Goal: Task Accomplishment & Management: Use online tool/utility

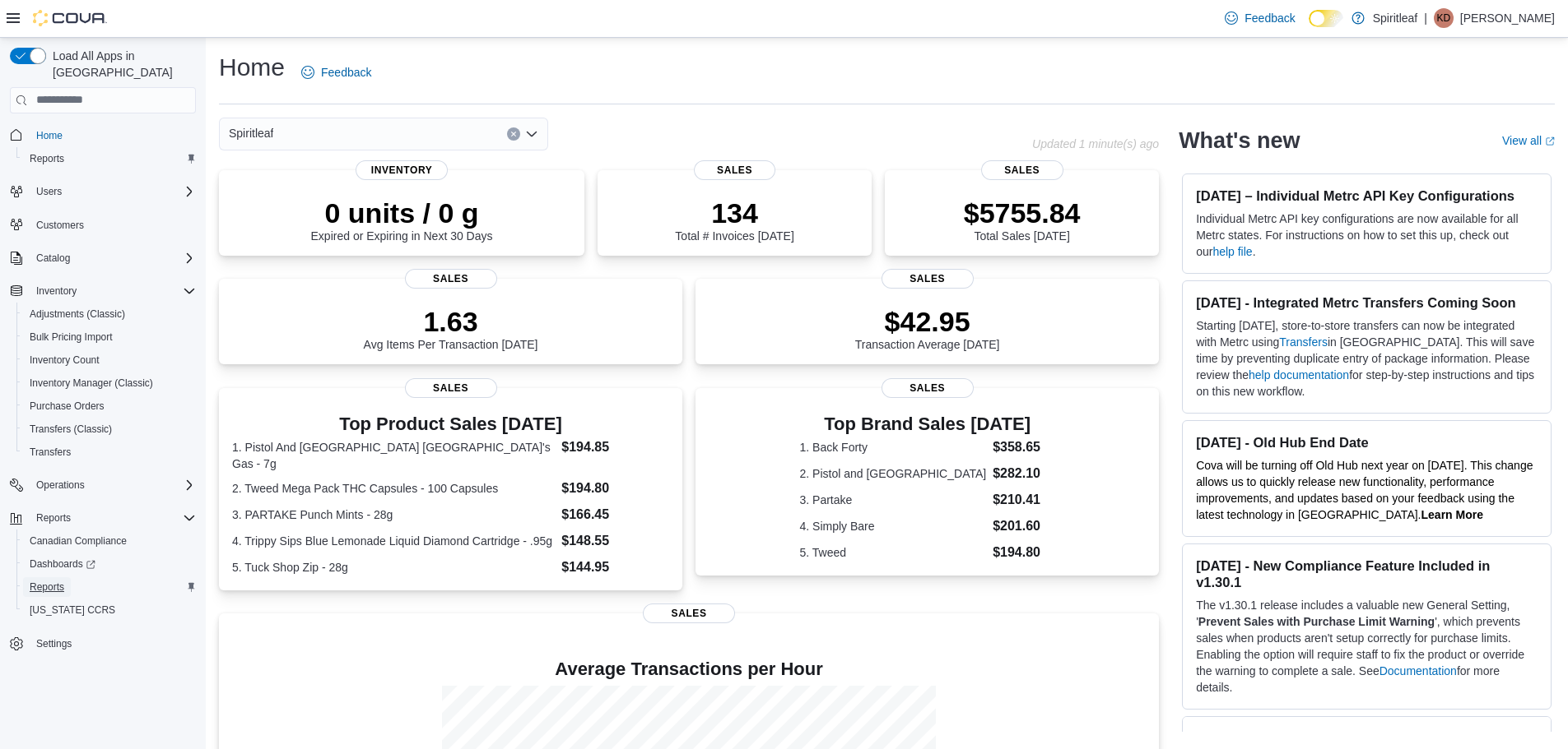
click at [45, 580] on span "Reports" at bounding box center [47, 586] width 35 height 13
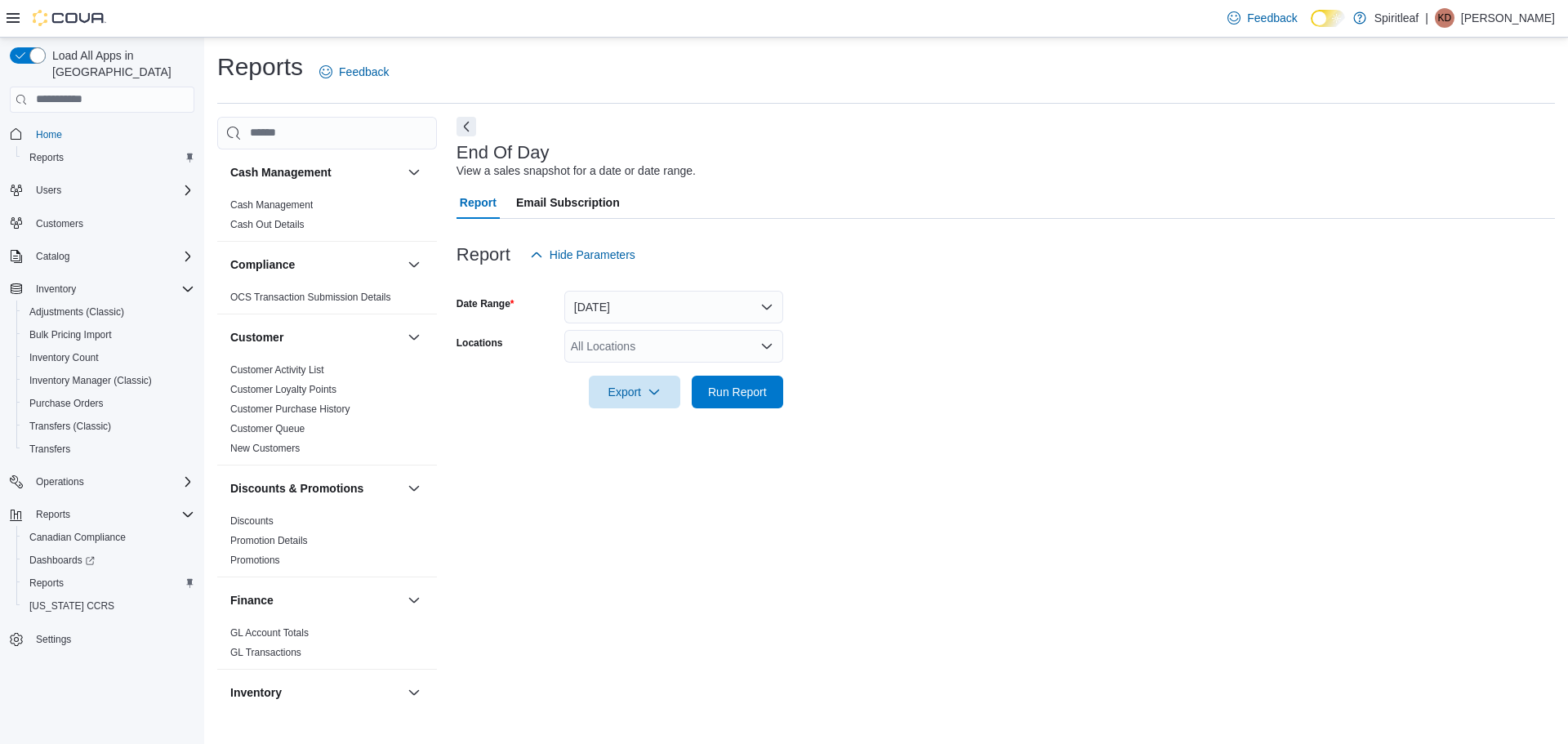
click at [608, 355] on div "All Locations" at bounding box center [673, 346] width 219 height 33
type input "***"
click at [672, 367] on span "216 - Millrise ([GEOGRAPHIC_DATA])" at bounding box center [721, 374] width 194 height 16
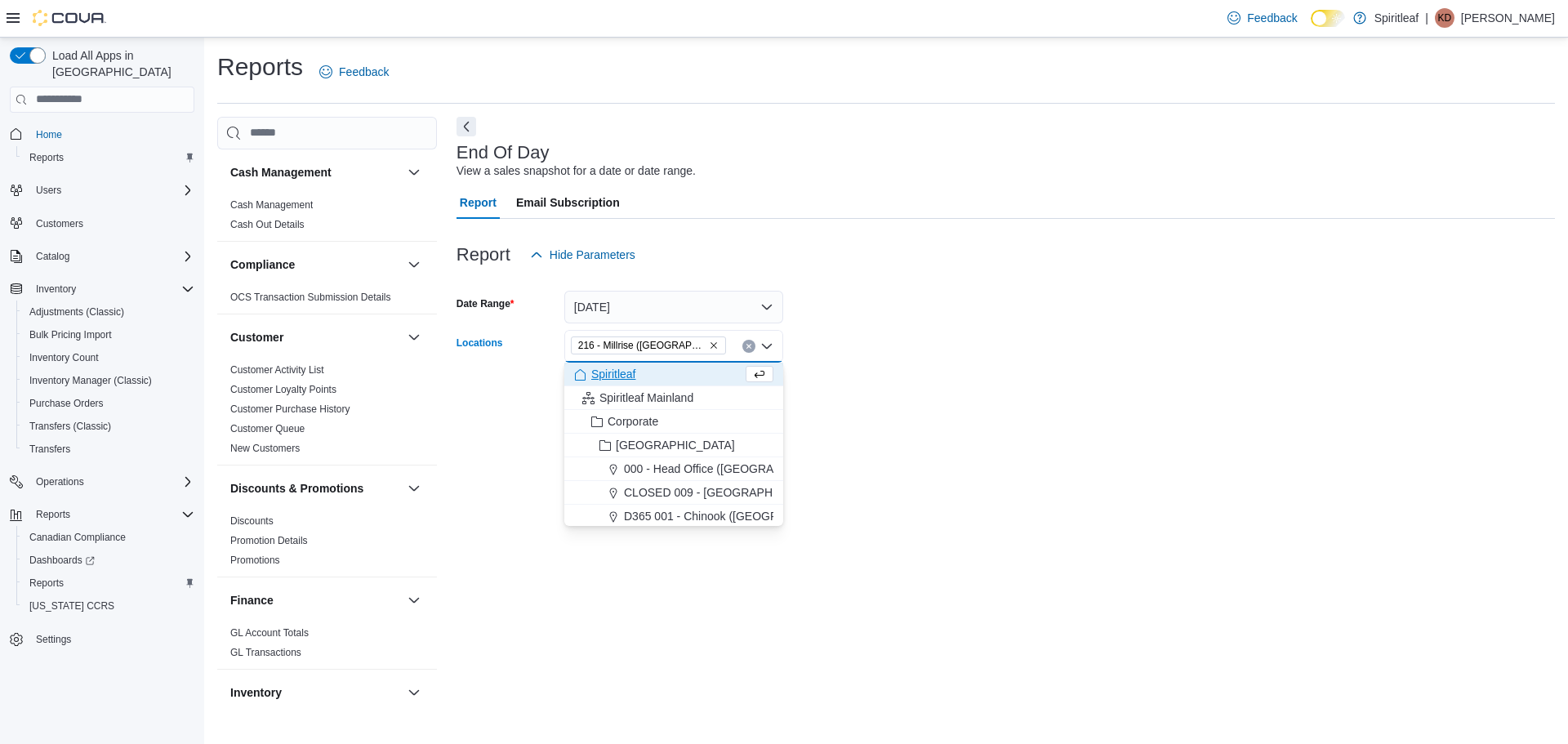
drag, startPoint x: 947, startPoint y: 456, endPoint x: 766, endPoint y: 409, distance: 187.0
click at [945, 456] on div "End Of Day View a sales snapshot for a date or date range. Report Email Subscri…" at bounding box center [1006, 412] width 1098 height 591
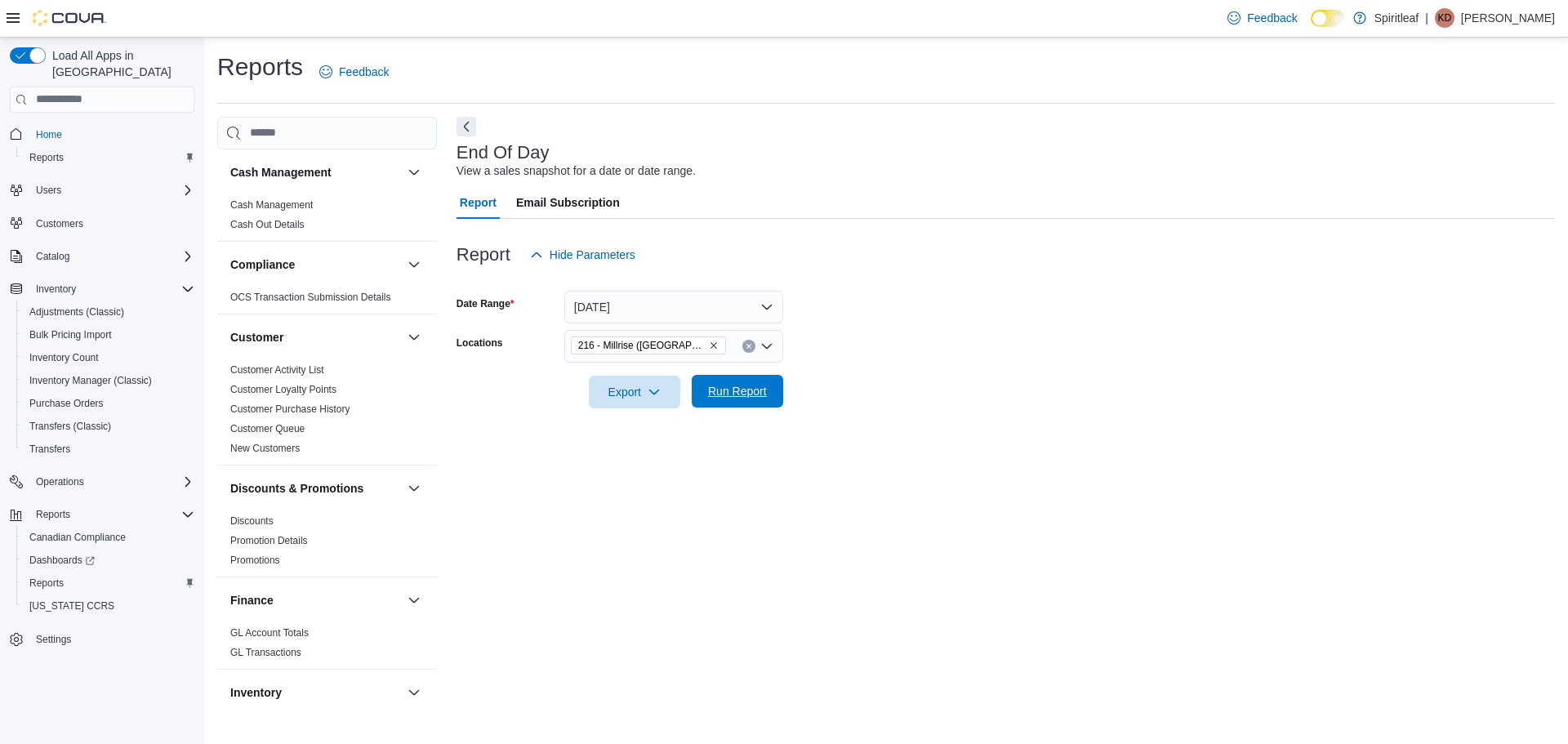
click at [748, 394] on span "Run Report" at bounding box center [737, 391] width 58 height 16
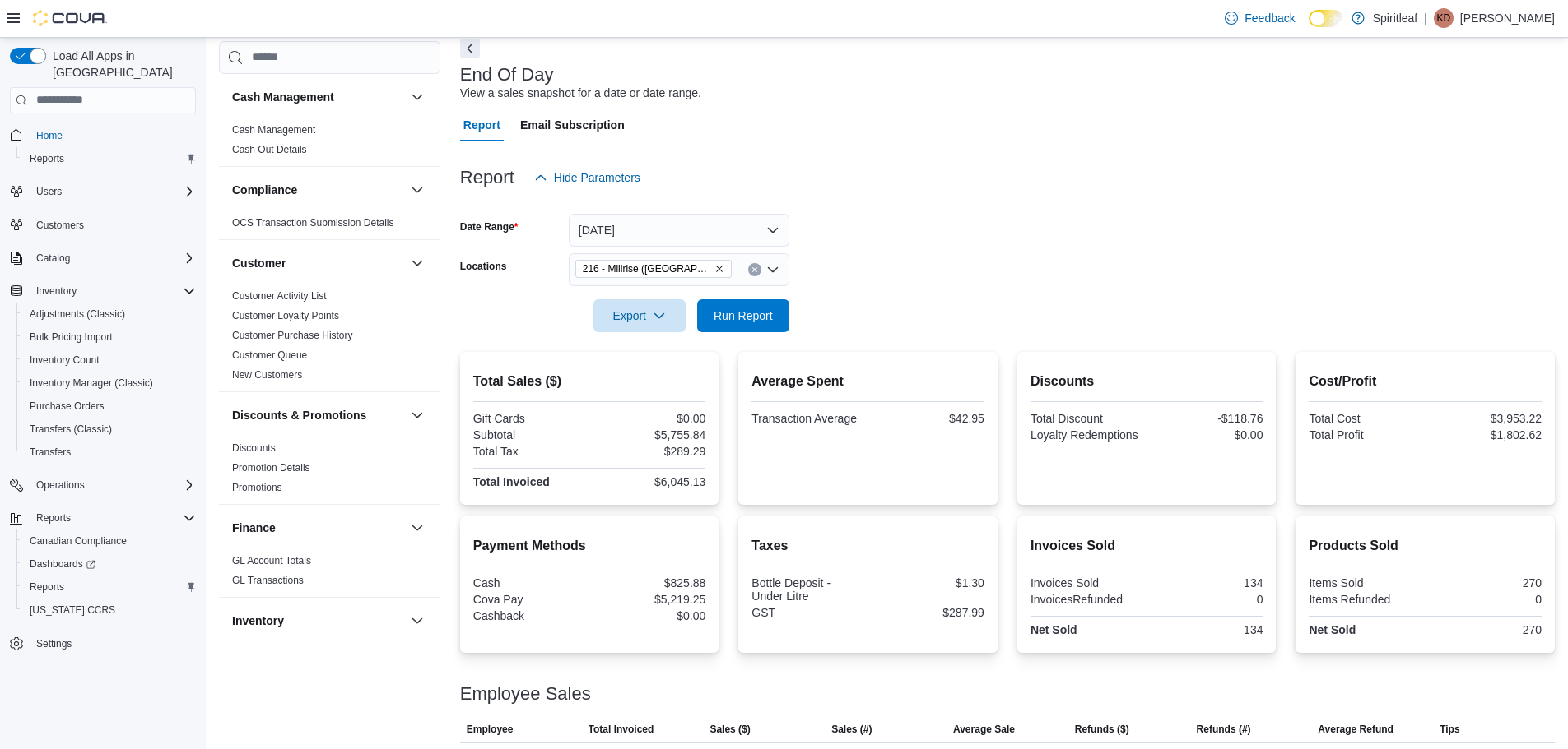
scroll to position [154, 0]
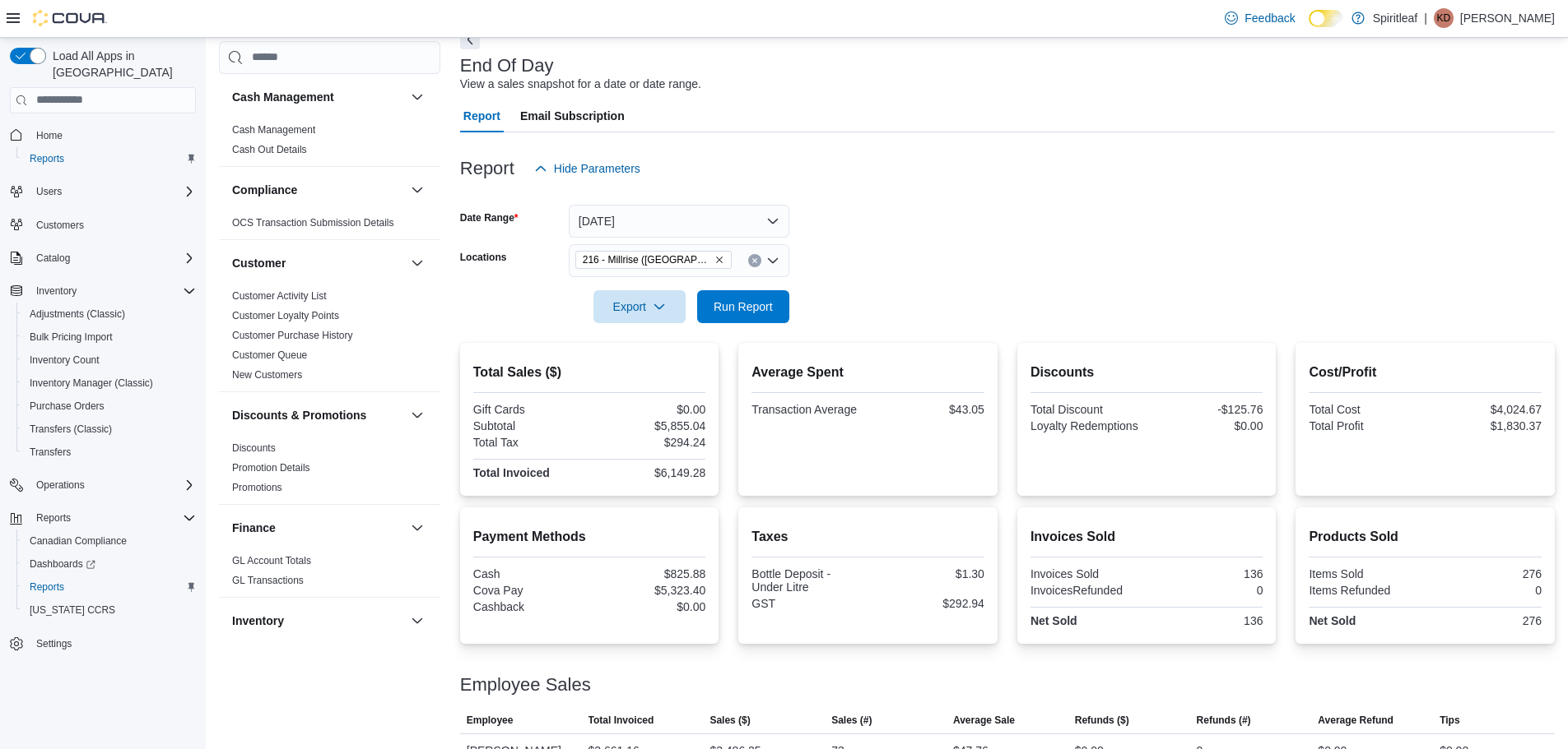
scroll to position [154, 0]
